Goal: Task Accomplishment & Management: Manage account settings

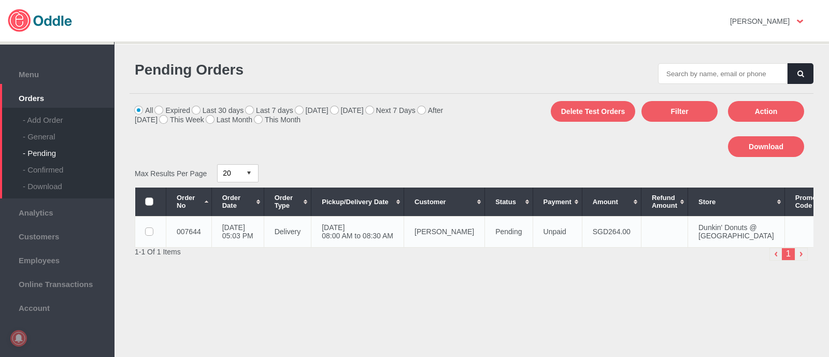
click at [369, 247] on td "[DATE] 08:00 AM to 08:30 AM" at bounding box center [357, 231] width 93 height 31
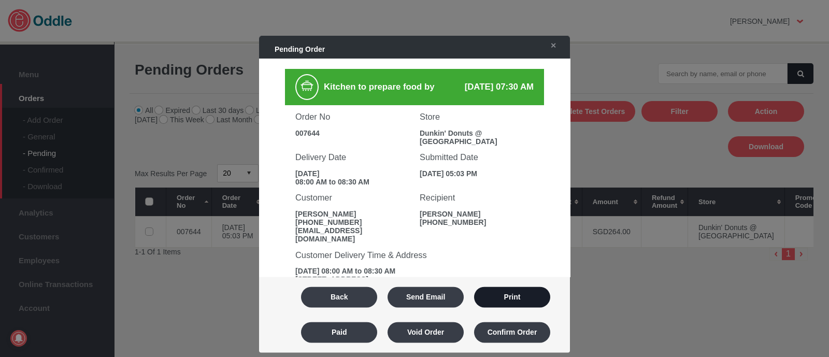
click at [508, 305] on button "Print" at bounding box center [512, 296] width 76 height 21
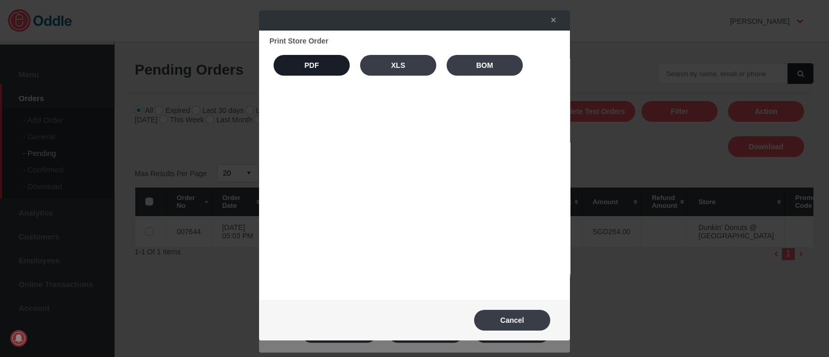
click at [328, 72] on button "PDF" at bounding box center [312, 65] width 76 height 21
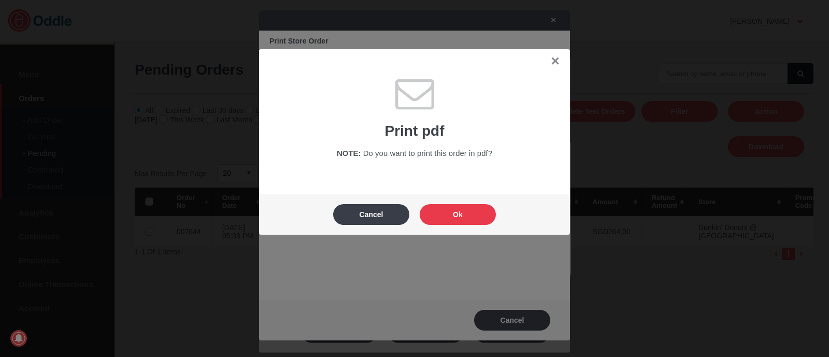
click at [464, 217] on button "Ok" at bounding box center [458, 214] width 76 height 21
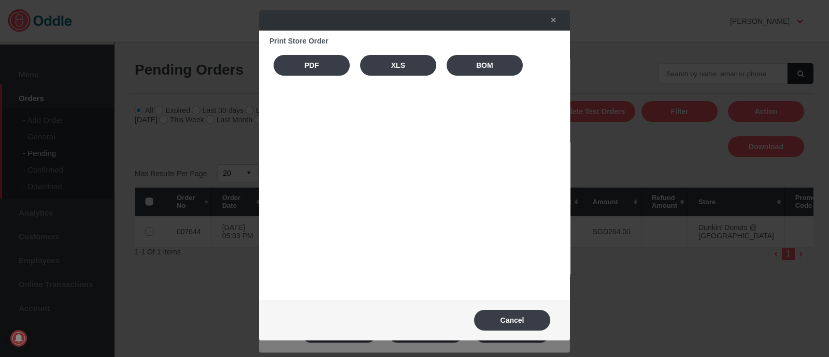
click at [561, 22] on div "✕ Print Store Order PDF XLS BOM Cancel" at bounding box center [414, 178] width 311 height 337
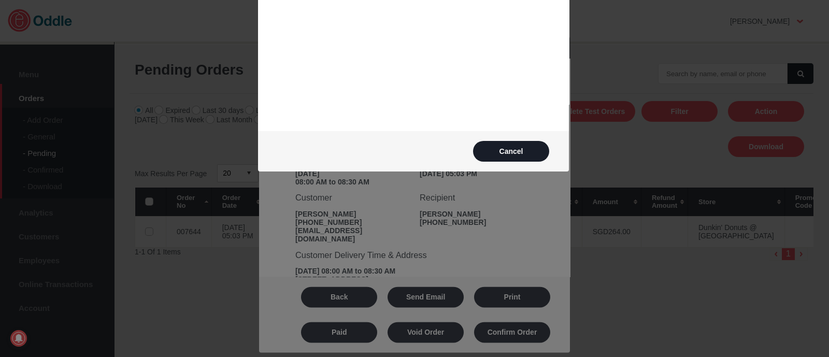
click at [519, 160] on button "Cancel" at bounding box center [511, 151] width 76 height 21
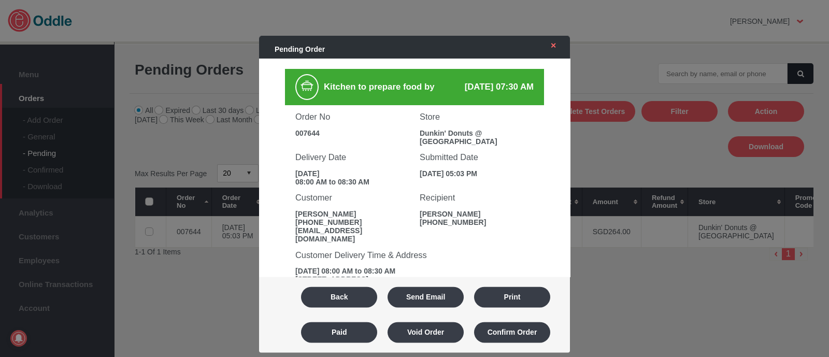
click at [545, 39] on link "✕" at bounding box center [551, 45] width 22 height 19
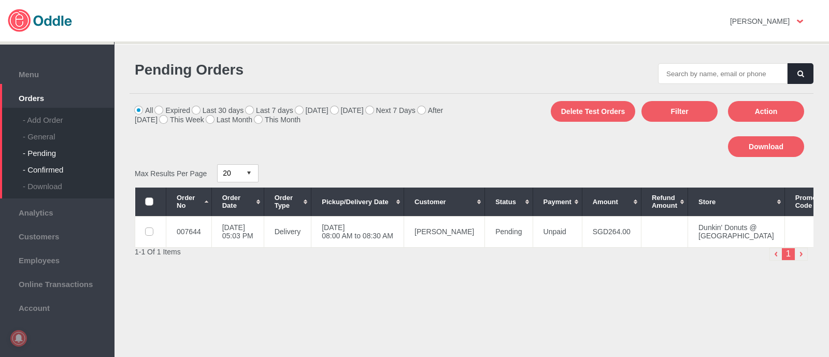
click at [44, 172] on div "- Confirmed" at bounding box center [68, 165] width 91 height 17
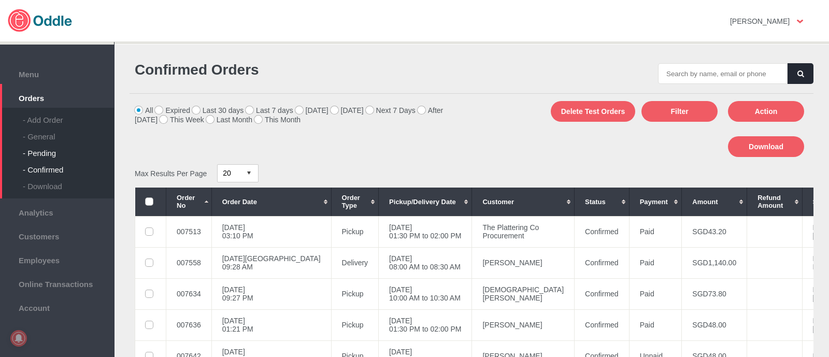
click at [54, 148] on div "- Pending" at bounding box center [68, 149] width 91 height 17
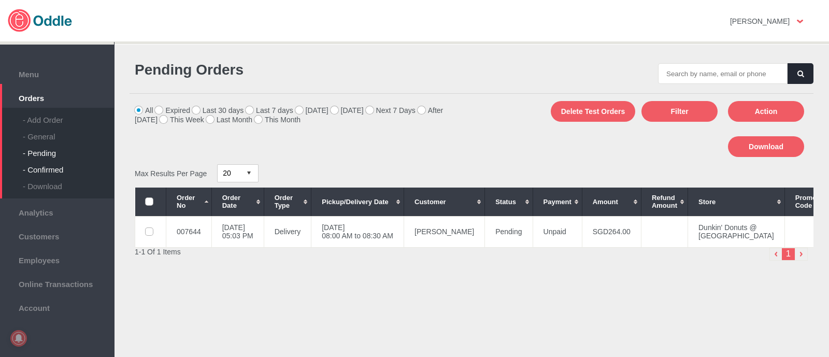
click at [39, 174] on div "- Confirmed" at bounding box center [68, 165] width 91 height 17
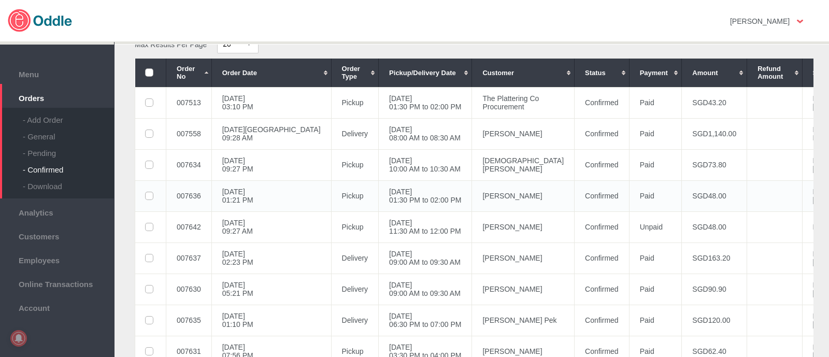
scroll to position [258, 0]
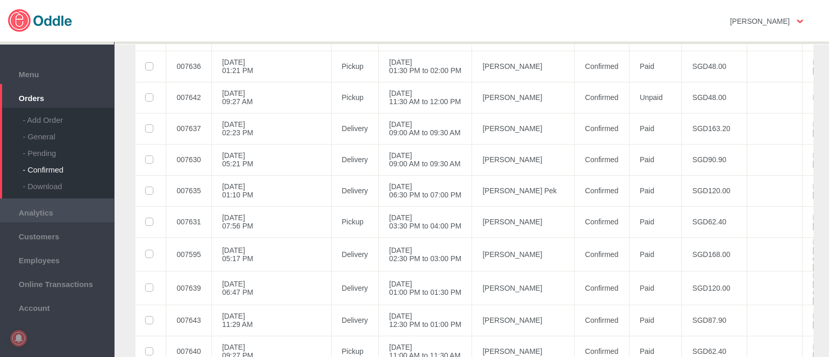
click at [63, 214] on span "Analytics" at bounding box center [57, 211] width 104 height 11
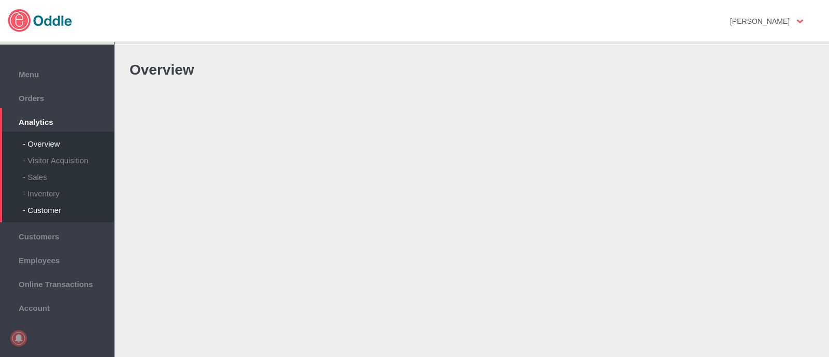
click at [59, 200] on div "- Customer" at bounding box center [68, 206] width 91 height 17
click at [58, 194] on div "- Inventory" at bounding box center [68, 189] width 91 height 17
